Goal: Task Accomplishment & Management: Manage account settings

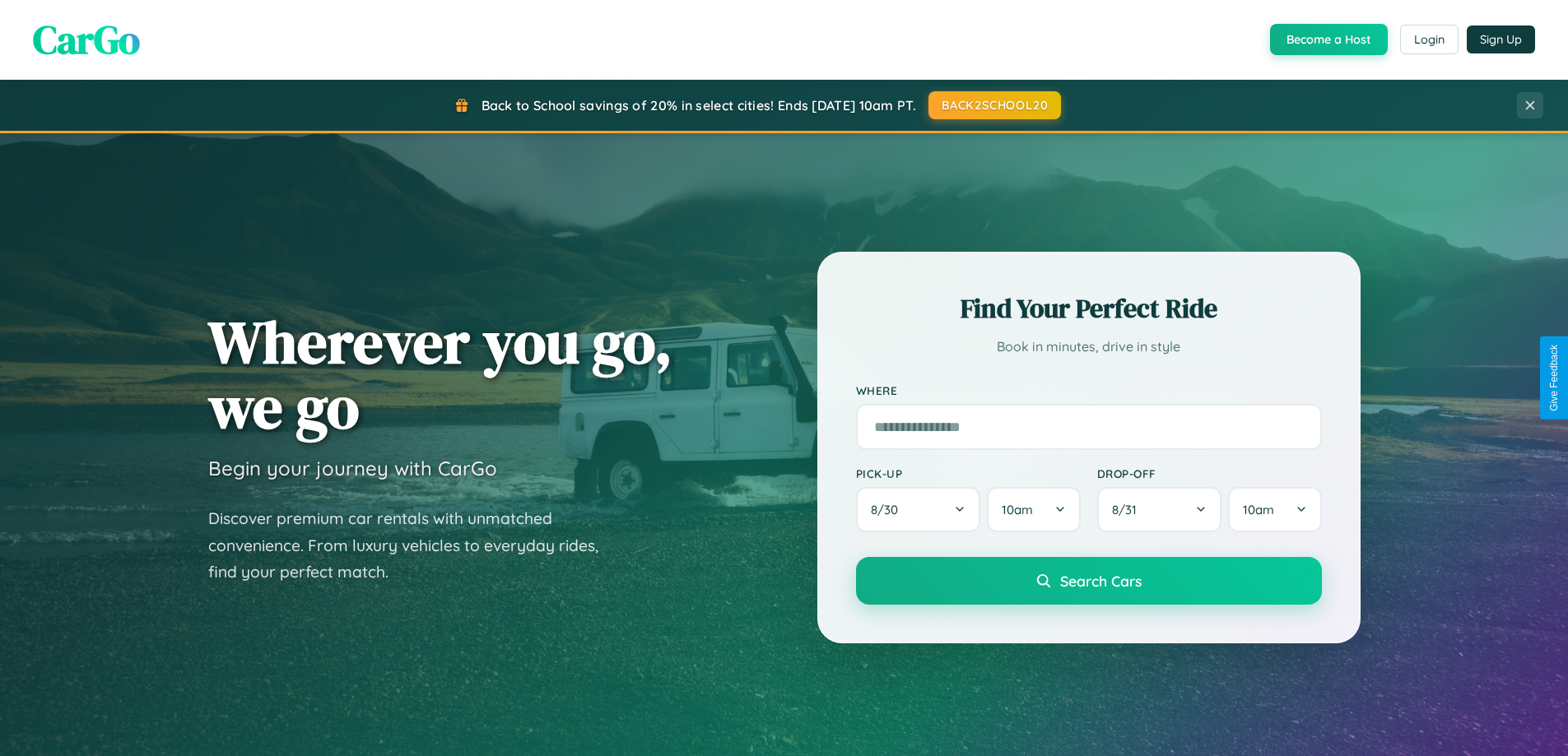
scroll to position [709, 0]
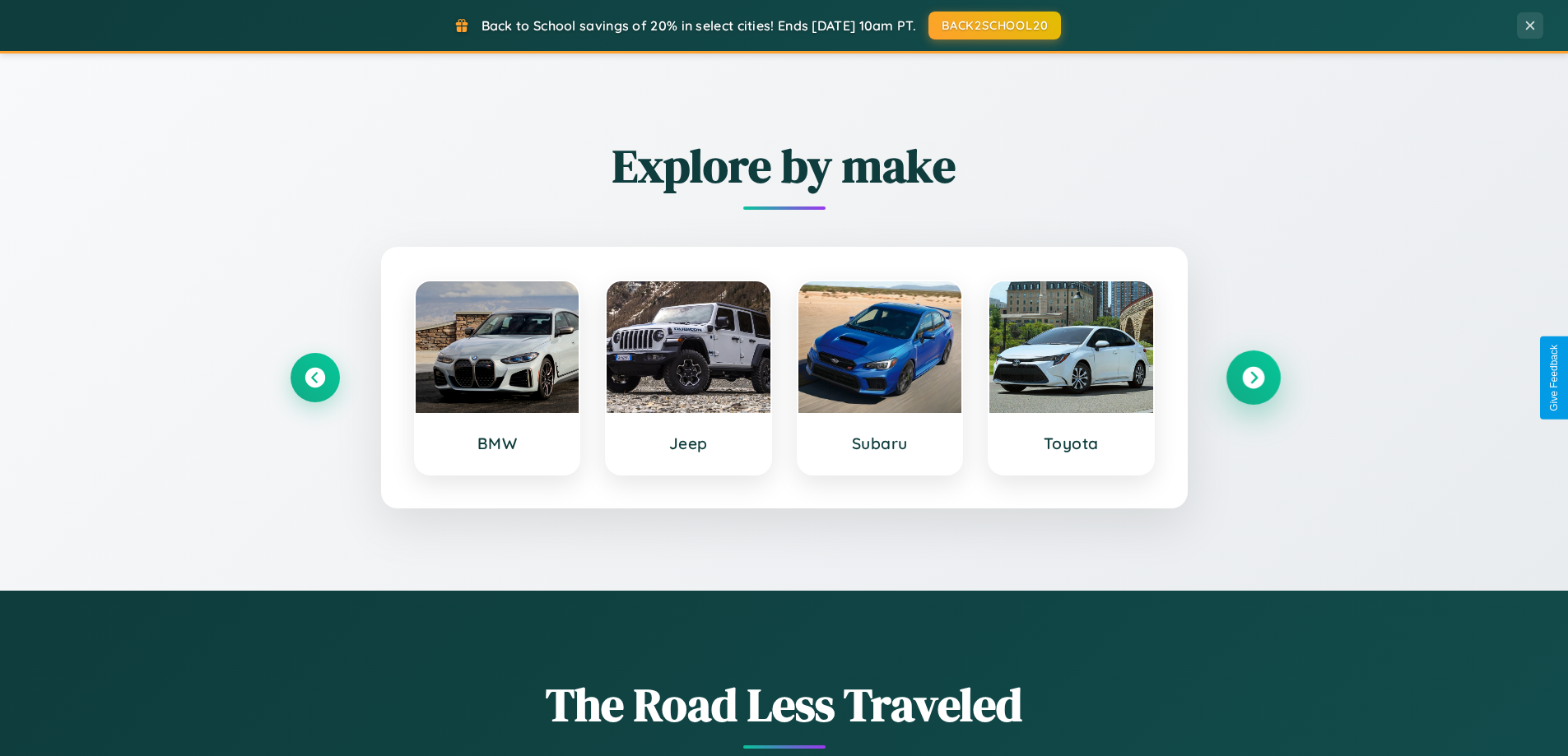
click at [1252, 378] on icon at bounding box center [1252, 378] width 22 height 22
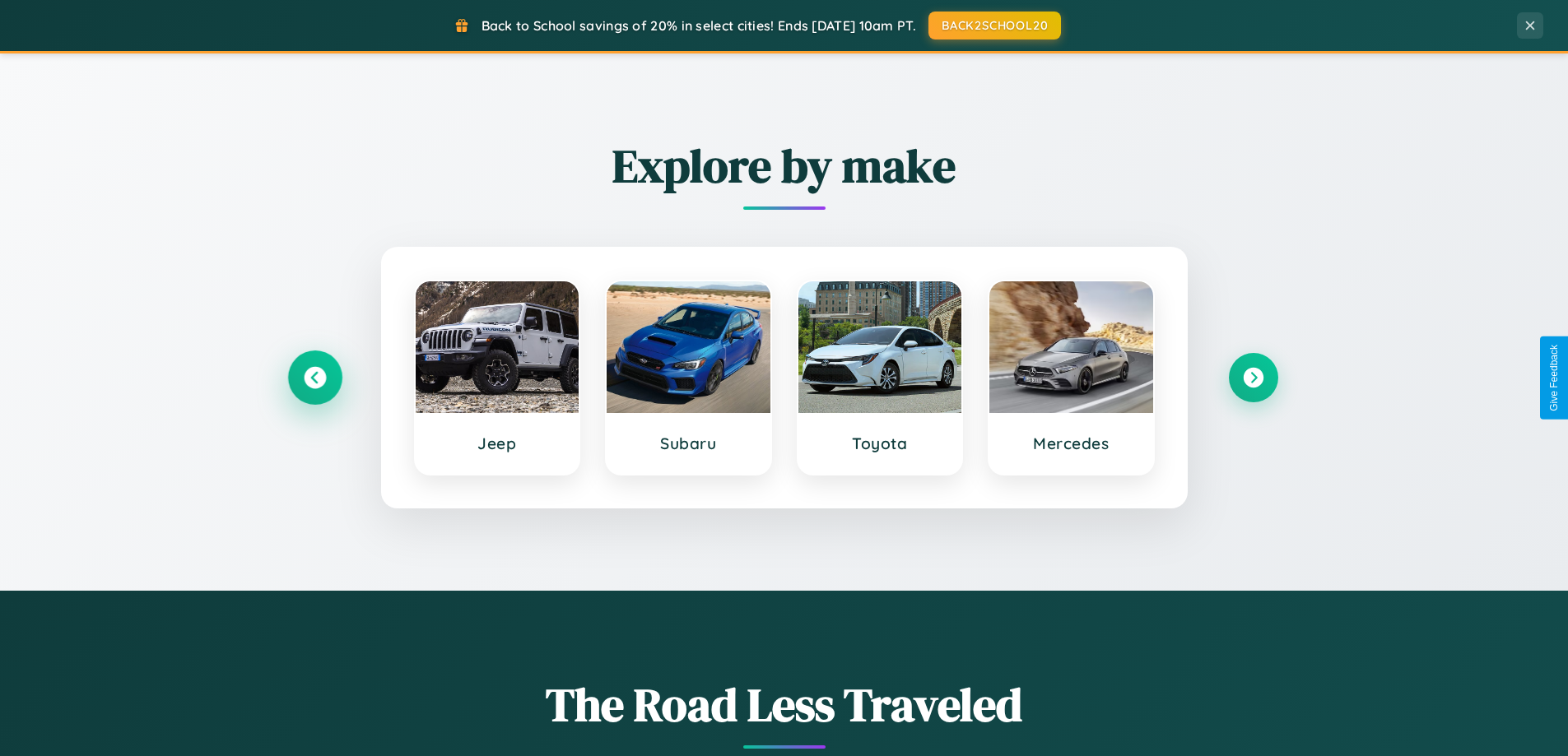
click at [315, 378] on icon at bounding box center [315, 378] width 22 height 22
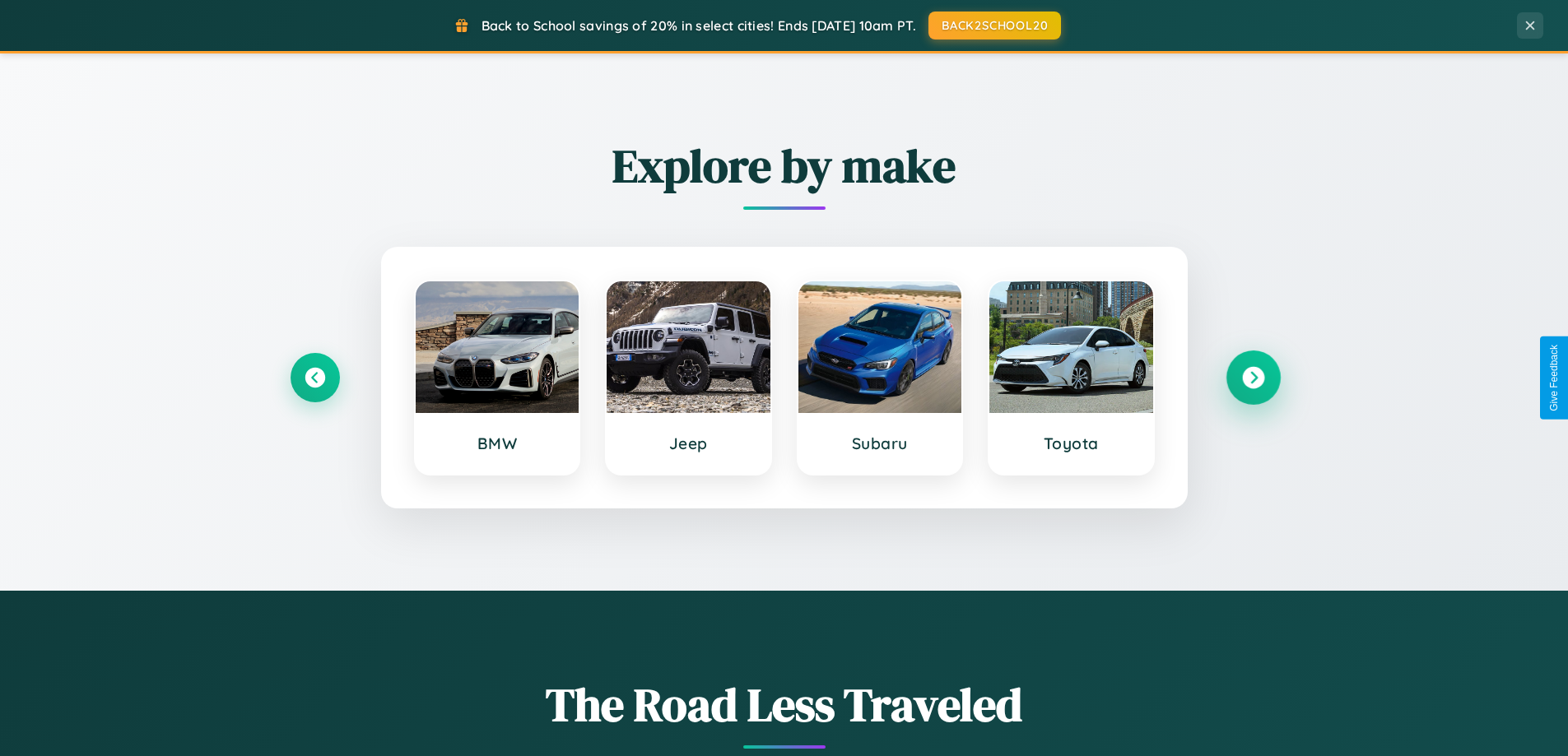
click at [1252, 378] on icon at bounding box center [1252, 378] width 22 height 22
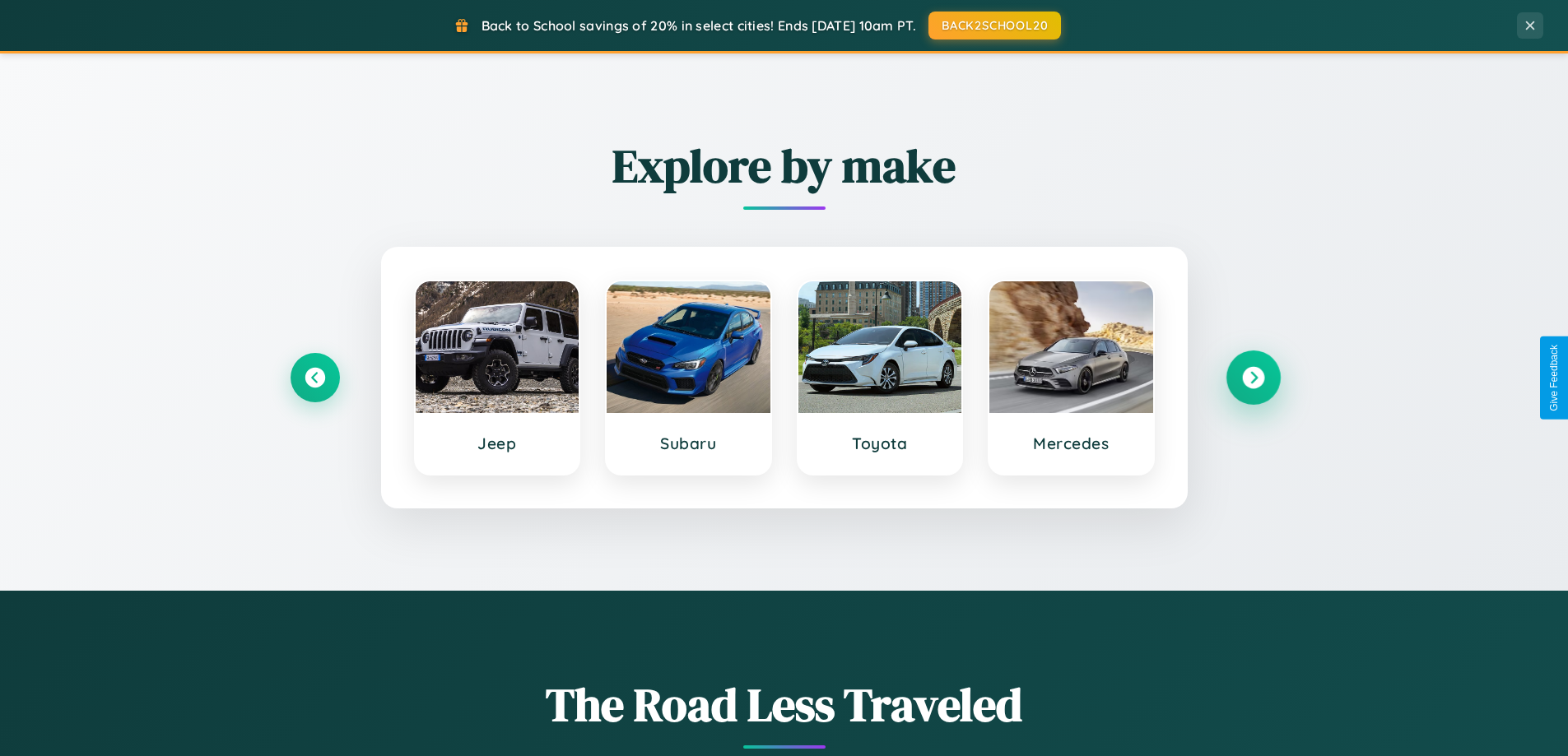
click at [1252, 378] on icon at bounding box center [1252, 378] width 22 height 22
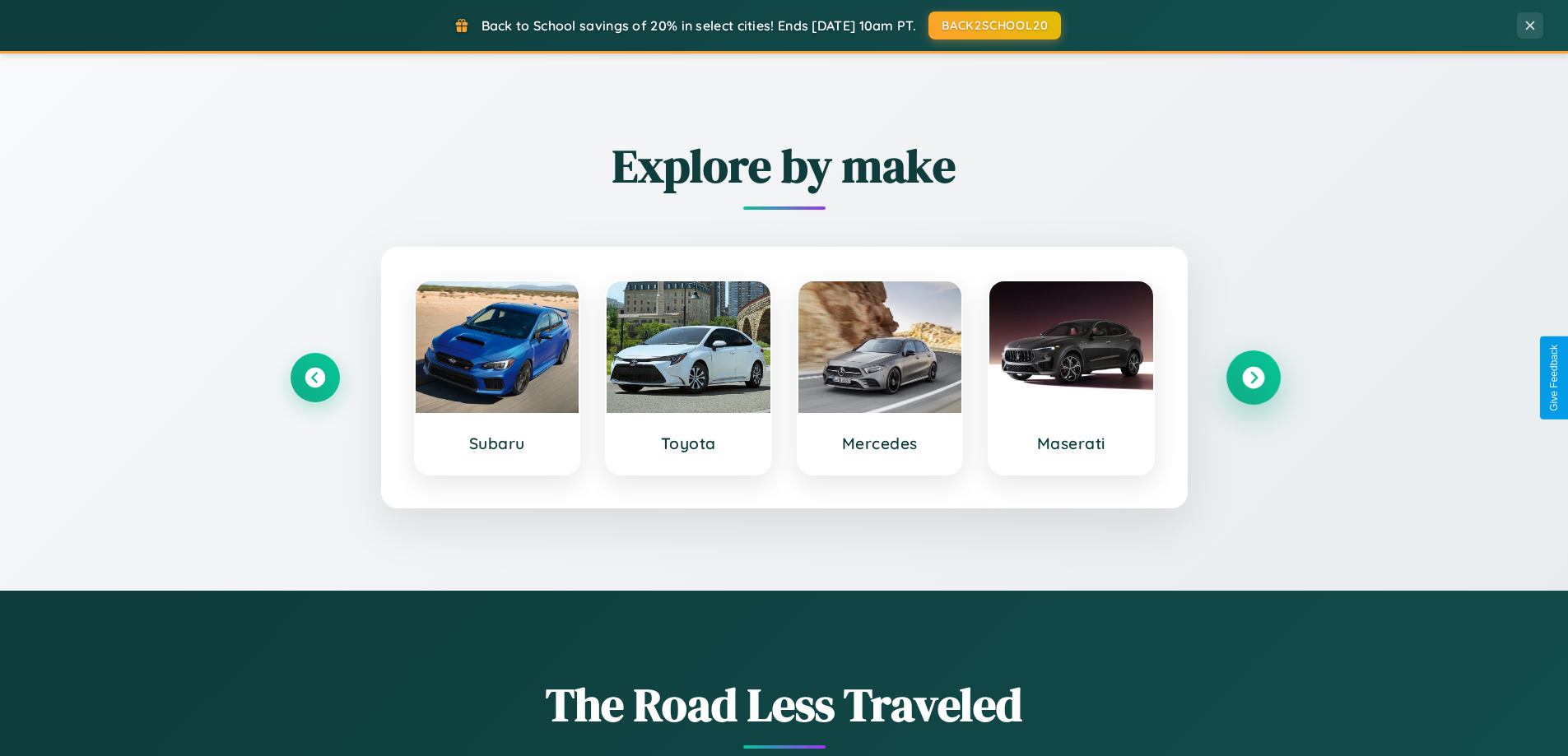
click at [1252, 378] on icon at bounding box center [1252, 378] width 22 height 22
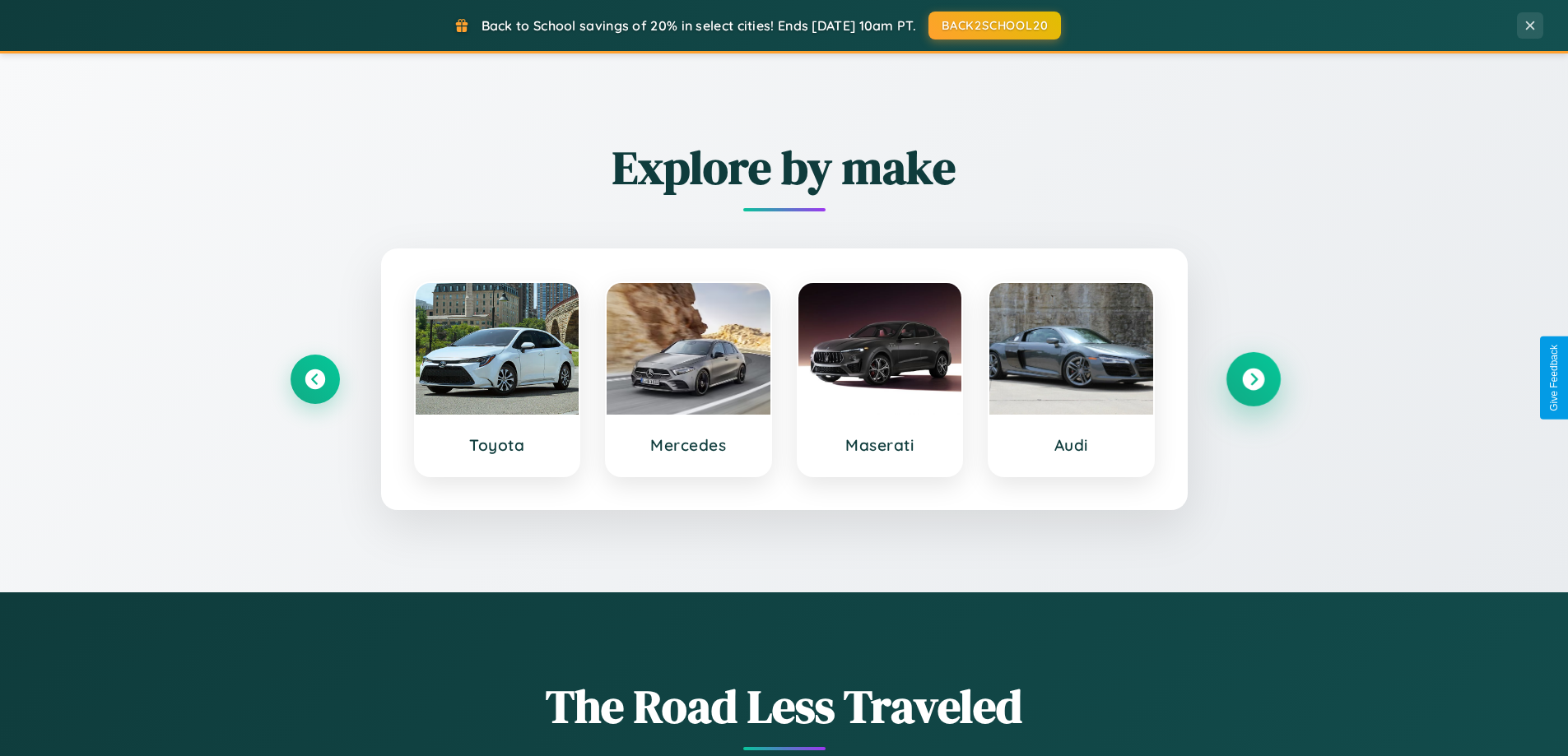
scroll to position [0, 0]
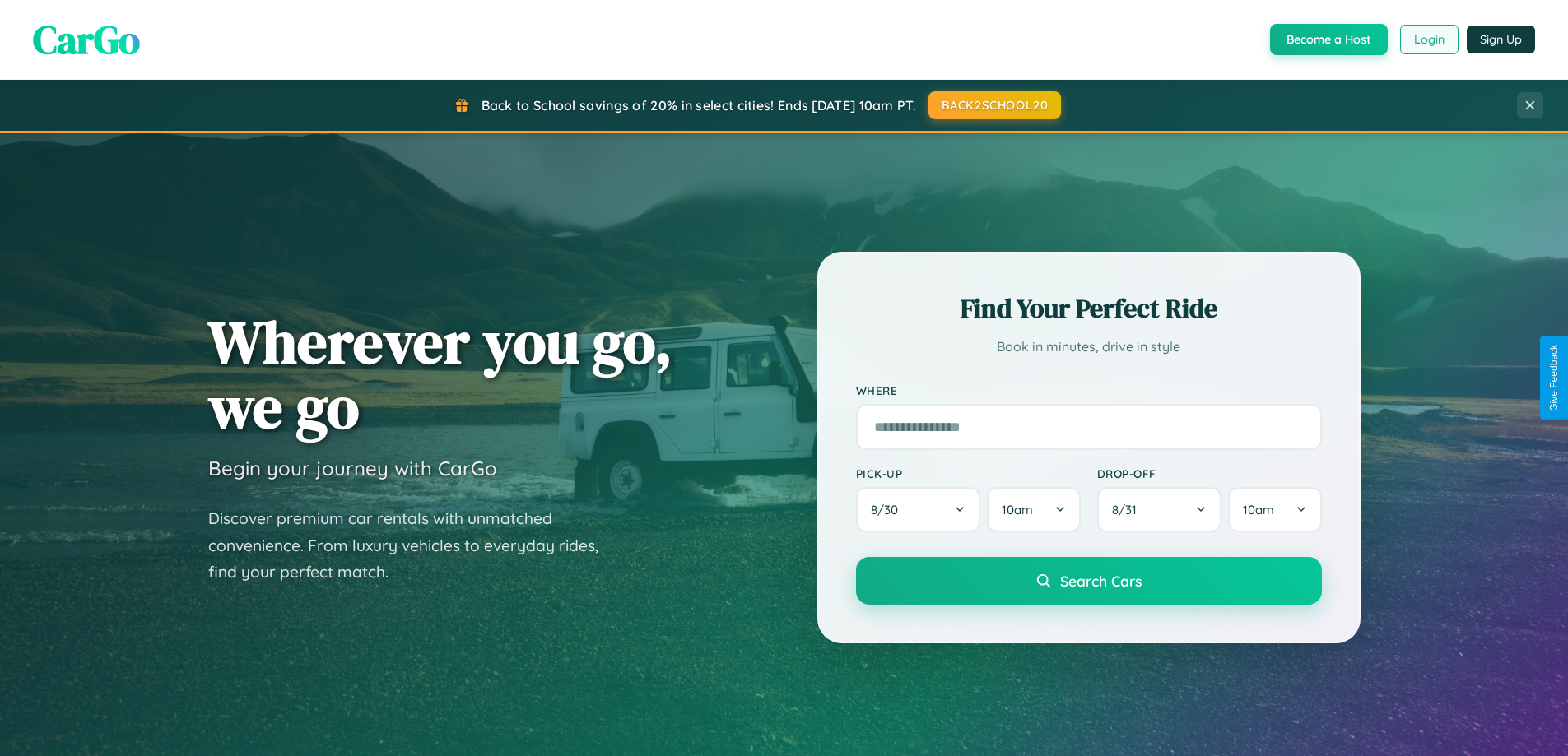
click at [1428, 39] on button "Login" at bounding box center [1429, 39] width 58 height 30
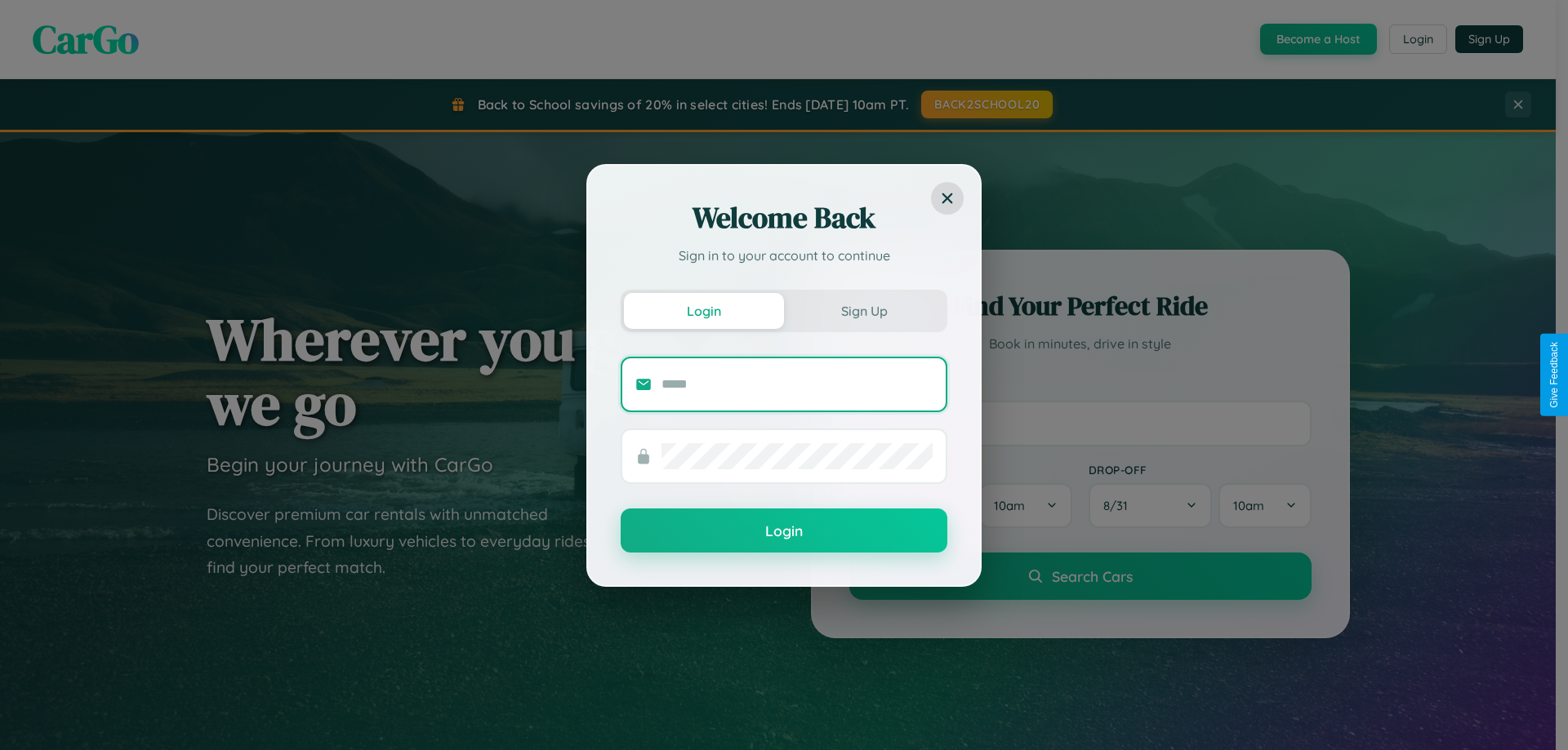
click at [797, 384] on input "text" at bounding box center [796, 385] width 271 height 26
type input "**********"
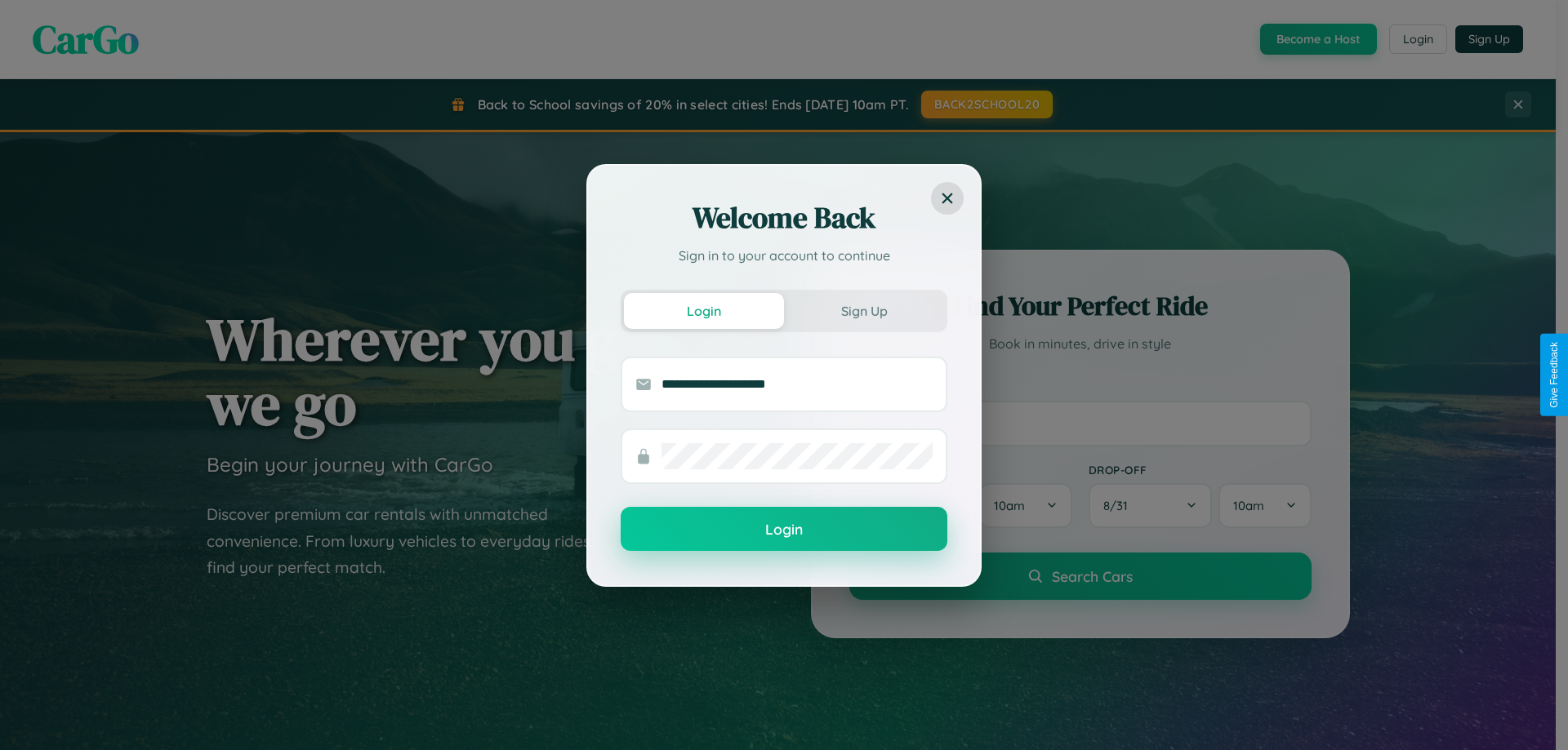
click at [784, 530] on button "Login" at bounding box center [783, 529] width 326 height 44
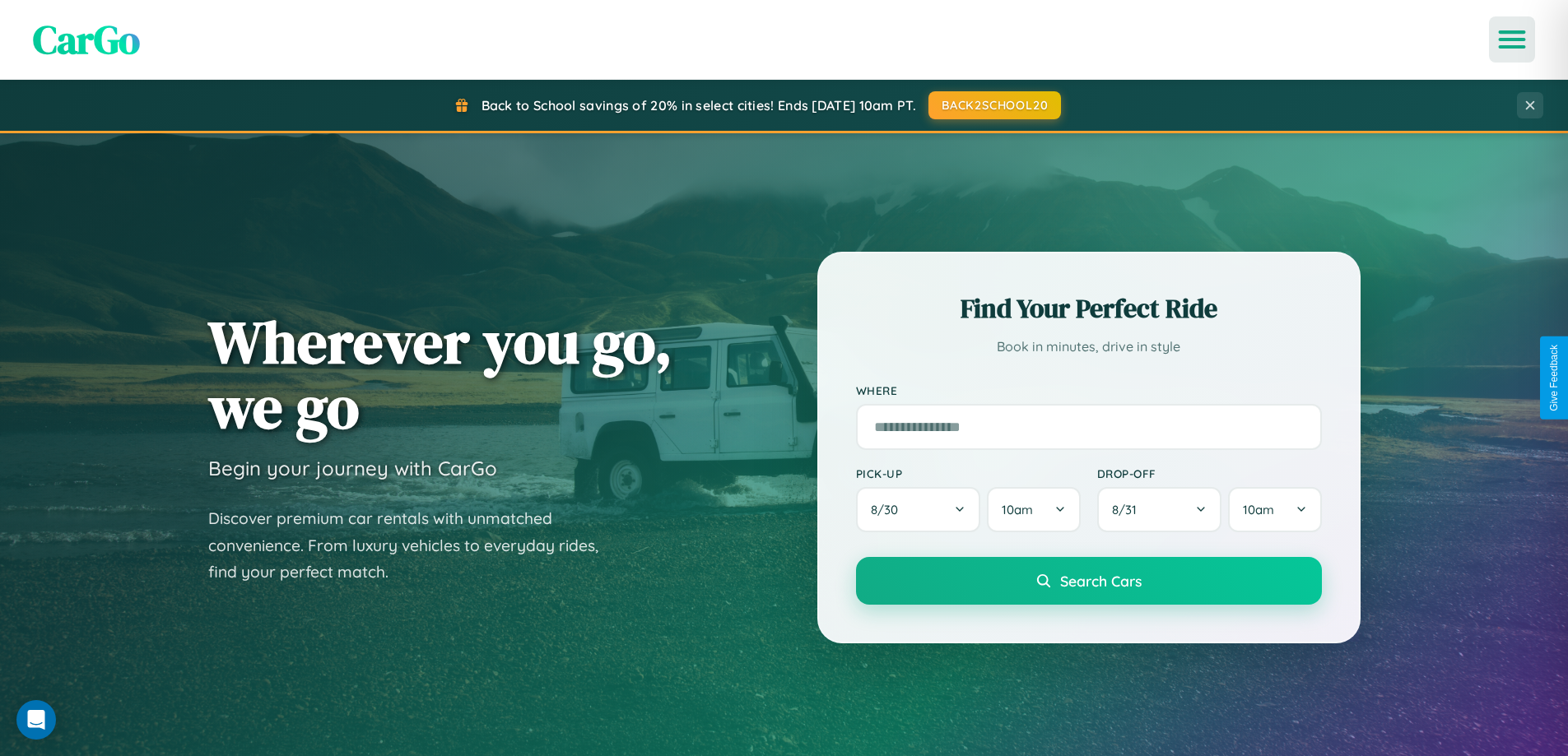
click at [1512, 39] on icon "Open menu" at bounding box center [1512, 40] width 24 height 15
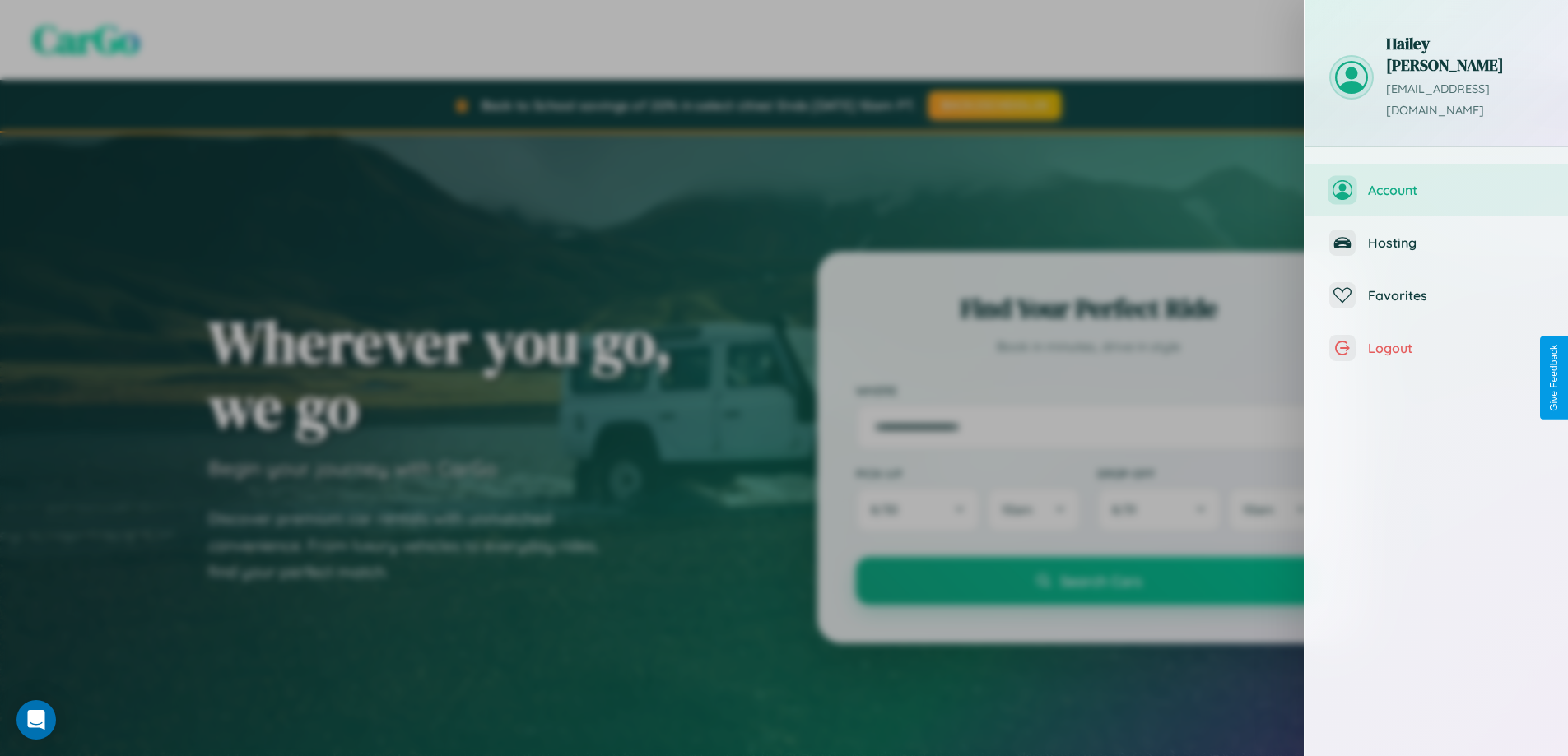
click at [1436, 182] on span "Account" at bounding box center [1456, 190] width 175 height 16
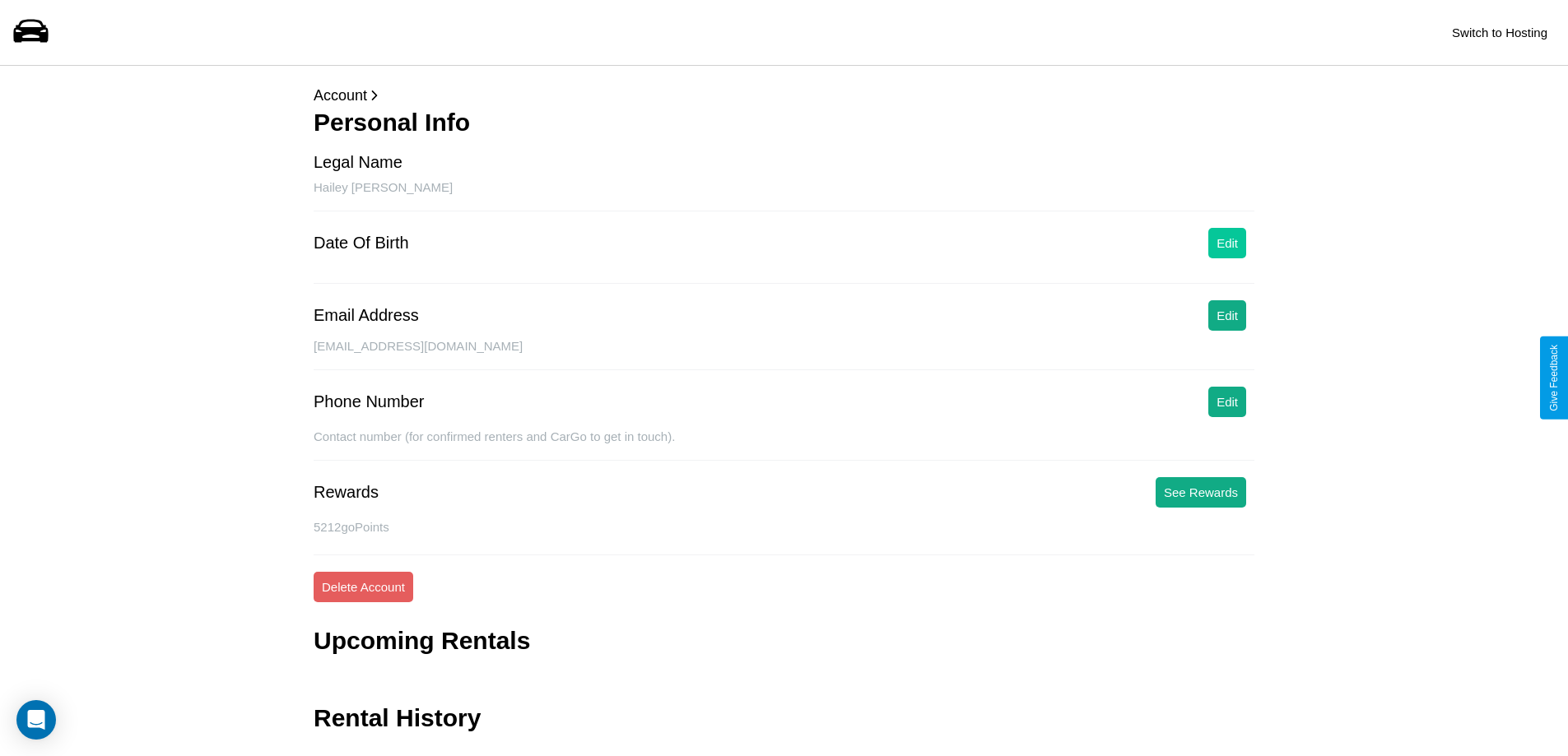
click at [1227, 243] on button "Edit" at bounding box center [1227, 243] width 38 height 31
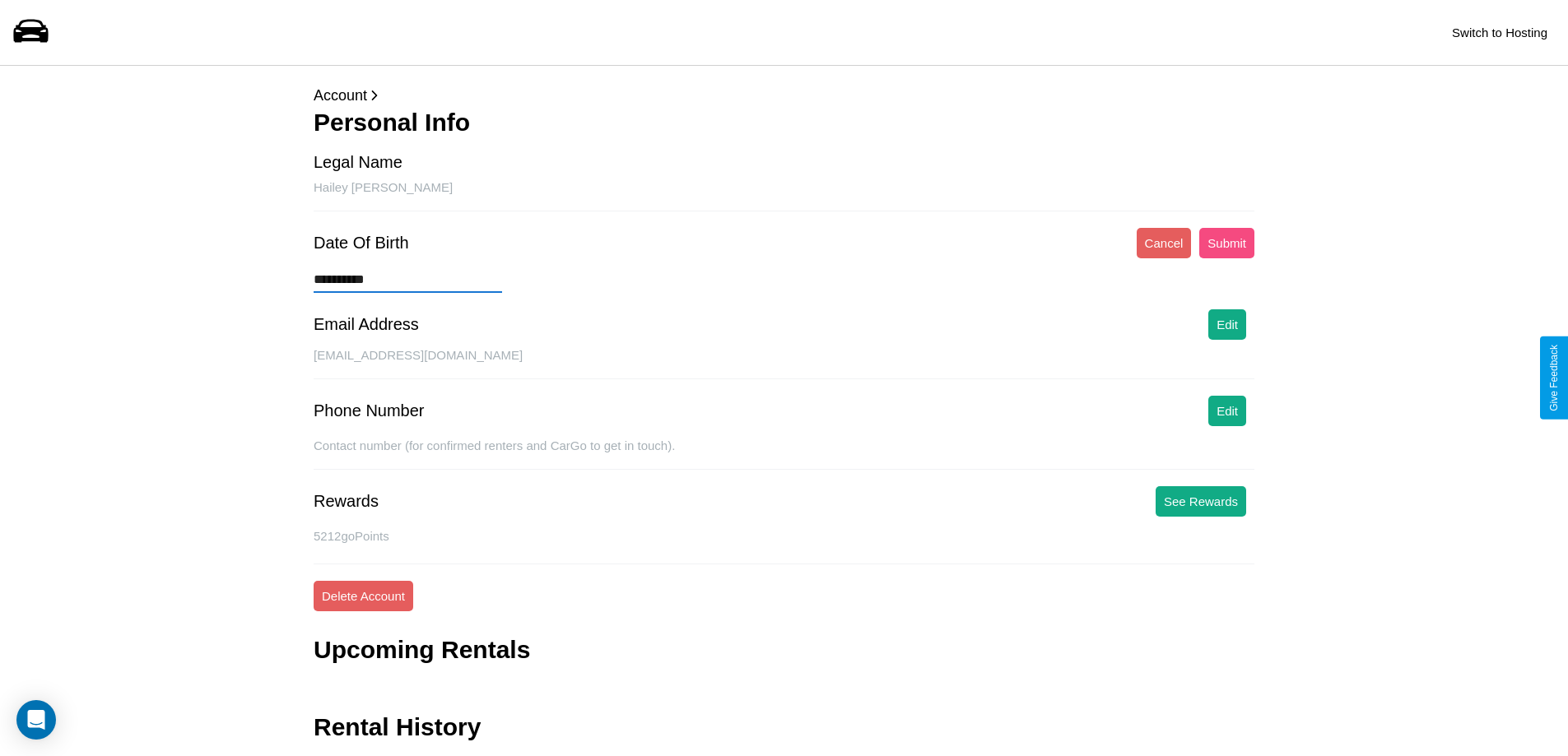
type input "**********"
click at [1226, 243] on button "Submit" at bounding box center [1227, 243] width 55 height 31
